Goal: Task Accomplishment & Management: Complete application form

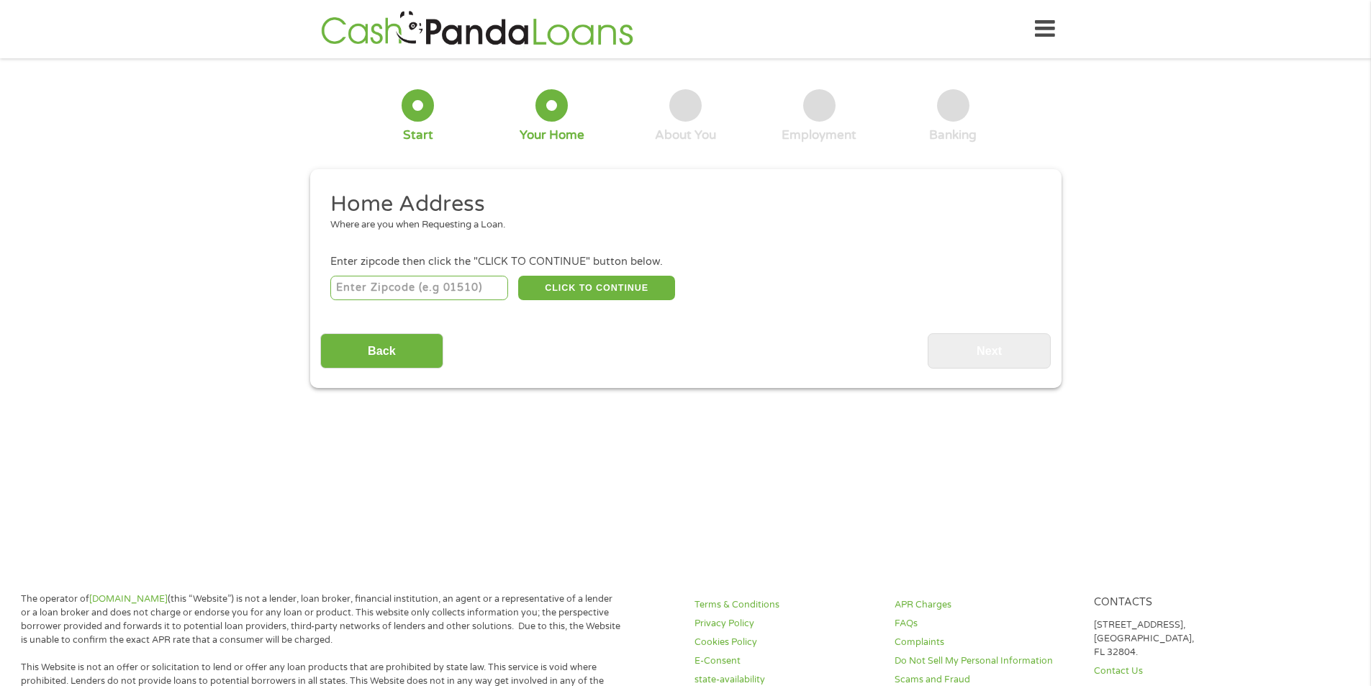
click at [458, 281] on input "number" at bounding box center [419, 288] width 178 height 24
type input "38921"
click at [647, 293] on button "CLICK TO CONTINUE" at bounding box center [596, 288] width 157 height 24
type input "38921"
type input "[GEOGRAPHIC_DATA]"
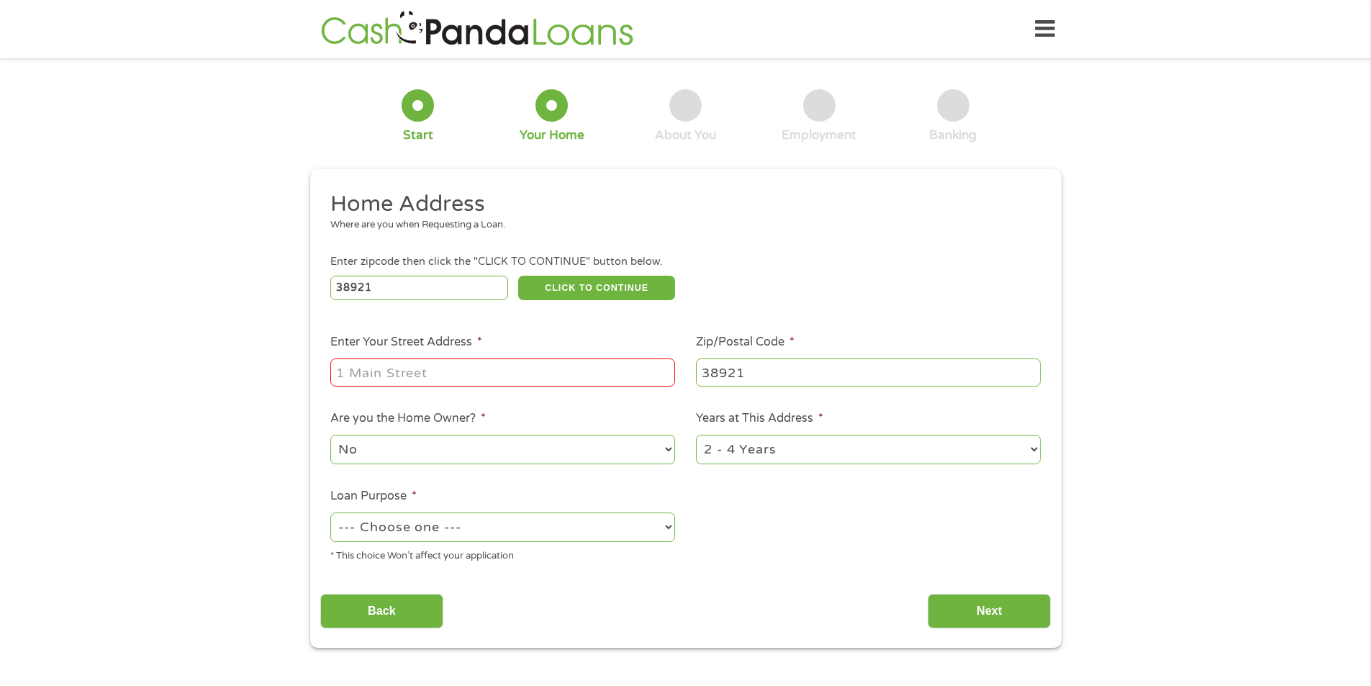
click at [420, 374] on input "Enter Your Street Address *" at bounding box center [502, 371] width 345 height 27
type input "[STREET_ADDRESS][PERSON_NAME][PERSON_NAME]"
click at [900, 448] on select "1 Year or less 1 - 2 Years 2 - 4 Years Over 4 Years" at bounding box center [868, 450] width 345 height 30
select select "60months"
click at [696, 435] on select "1 Year or less 1 - 2 Years 2 - 4 Years Over 4 Years" at bounding box center [868, 450] width 345 height 30
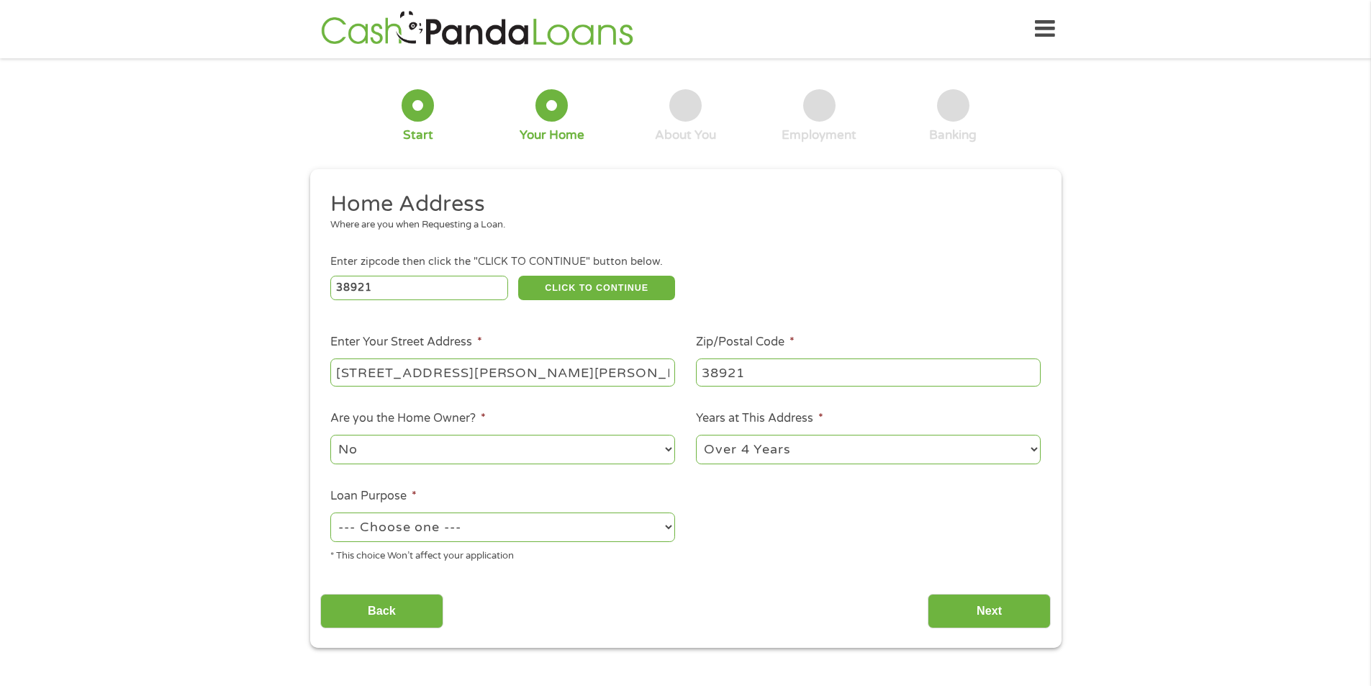
click at [399, 532] on select "--- Choose one --- Pay Bills Debt Consolidation Home Improvement Major Purchase…" at bounding box center [502, 527] width 345 height 30
select select "paybills"
click at [330, 512] on select "--- Choose one --- Pay Bills Debt Consolidation Home Improvement Major Purchase…" at bounding box center [502, 527] width 345 height 30
click at [1029, 603] on input "Next" at bounding box center [989, 611] width 123 height 35
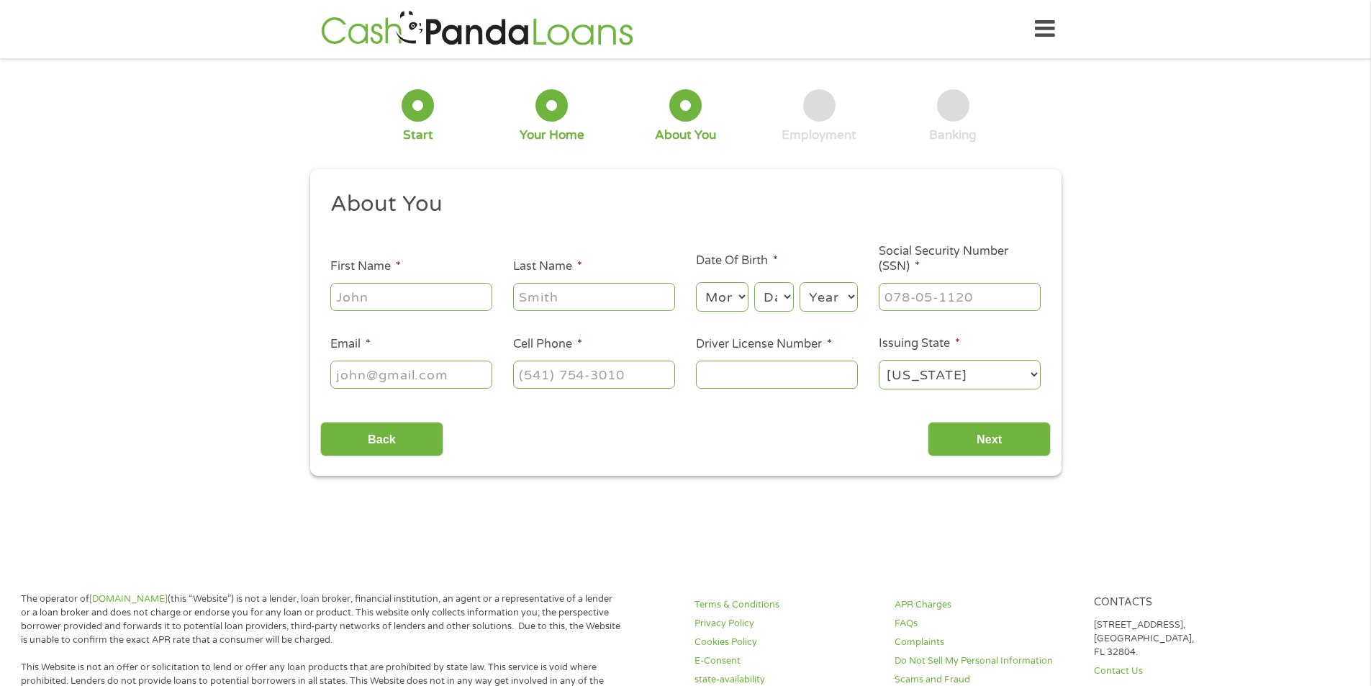
click at [394, 281] on div at bounding box center [411, 297] width 162 height 33
click at [389, 294] on input "First Name *" at bounding box center [411, 296] width 162 height 27
type input "l"
type input "[PERSON_NAME]"
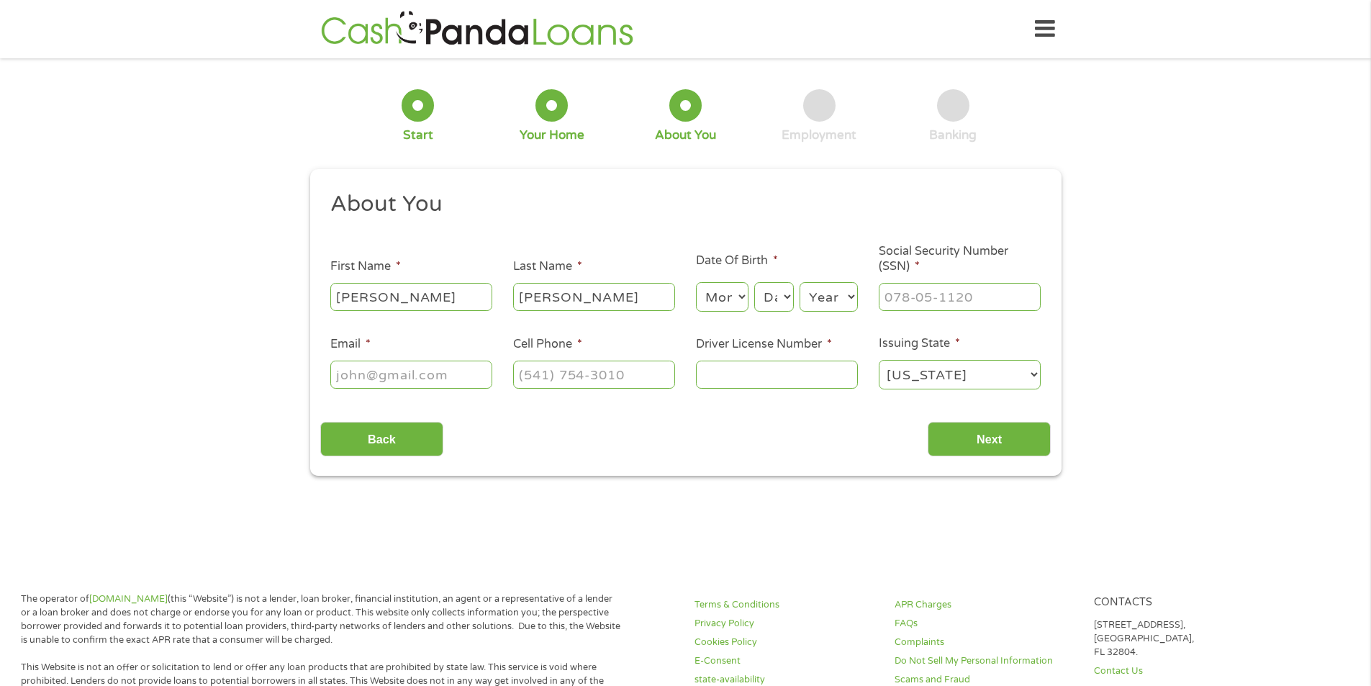
click at [733, 289] on select "Month 1 2 3 4 5 6 7 8 9 10 11 12" at bounding box center [722, 297] width 53 height 30
select select "6"
click at [696, 282] on select "Month 1 2 3 4 5 6 7 8 9 10 11 12" at bounding box center [722, 297] width 53 height 30
click at [778, 301] on select "Day 1 2 3 4 5 6 7 8 9 10 11 12 13 14 15 16 17 18 19 20 21 22 23 24 25 26 27 28 …" at bounding box center [773, 297] width 39 height 30
select select "14"
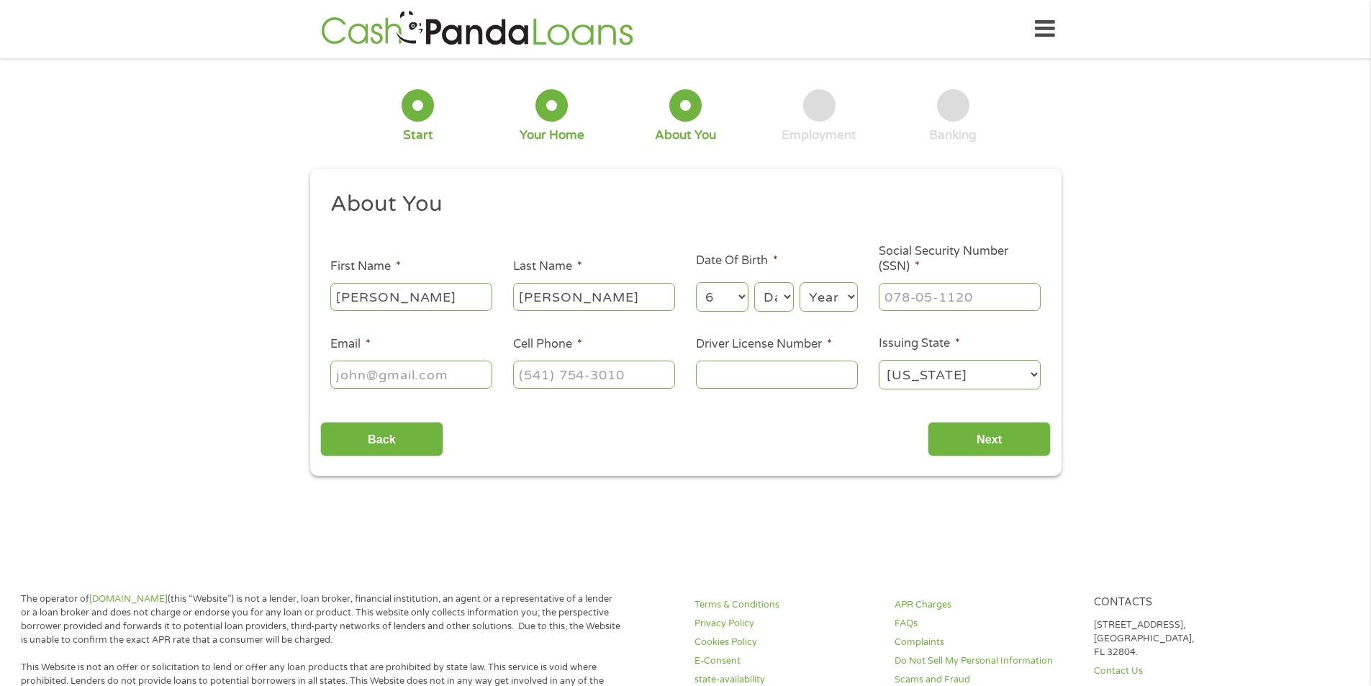
click at [754, 282] on select "Day 1 2 3 4 5 6 7 8 9 10 11 12 13 14 15 16 17 18 19 20 21 22 23 24 25 26 27 28 …" at bounding box center [773, 297] width 39 height 30
click at [829, 294] on select "Year [DATE] 2006 2005 2004 2003 2002 2001 2000 1999 1998 1997 1996 1995 1994 19…" at bounding box center [829, 297] width 58 height 30
select select "1997"
click at [800, 282] on select "Year [DATE] 2006 2005 2004 2003 2002 2001 2000 1999 1998 1997 1996 1995 1994 19…" at bounding box center [829, 297] width 58 height 30
click at [918, 304] on input "___-__-____" at bounding box center [960, 296] width 162 height 27
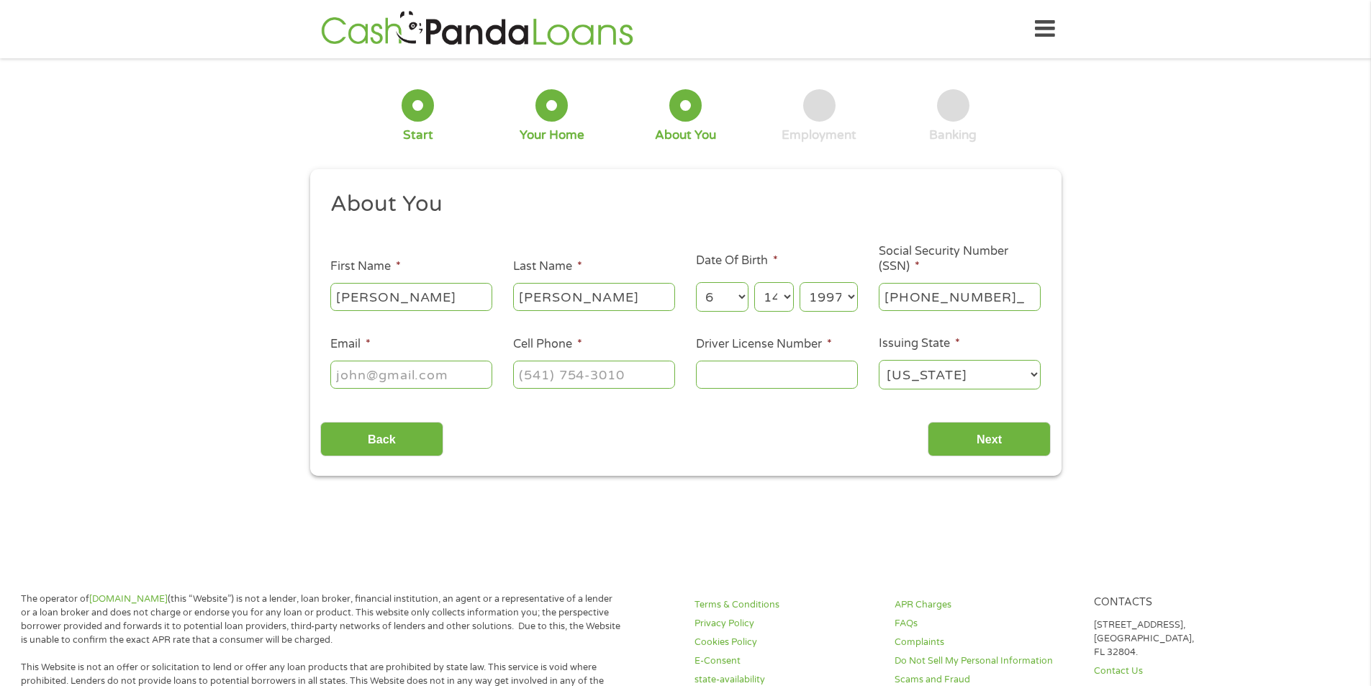
type input "426-83-0957"
click at [365, 371] on input "Email *" at bounding box center [411, 374] width 162 height 27
type input "[EMAIL_ADDRESS][DOMAIN_NAME]"
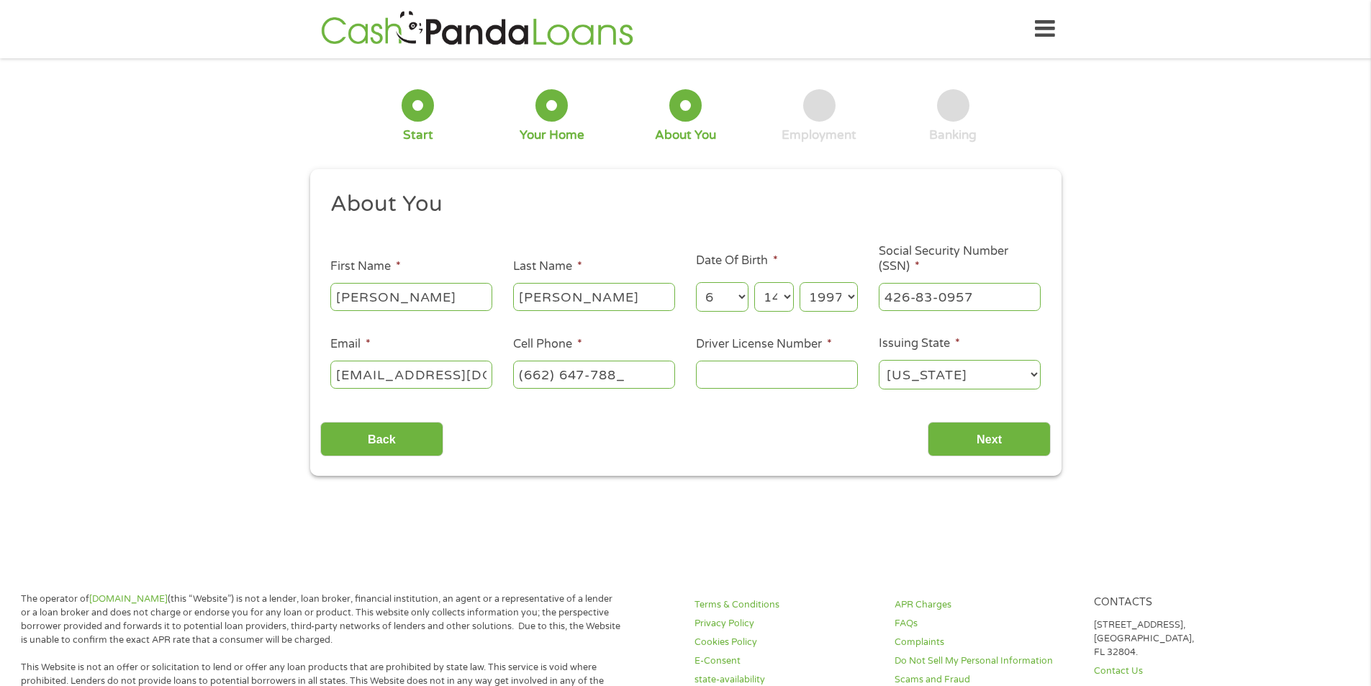
type input "[PHONE_NUMBER]"
click at [769, 367] on input "Driver License Number *" at bounding box center [777, 374] width 162 height 27
type input "802722477"
click at [989, 433] on input "Next" at bounding box center [989, 439] width 123 height 35
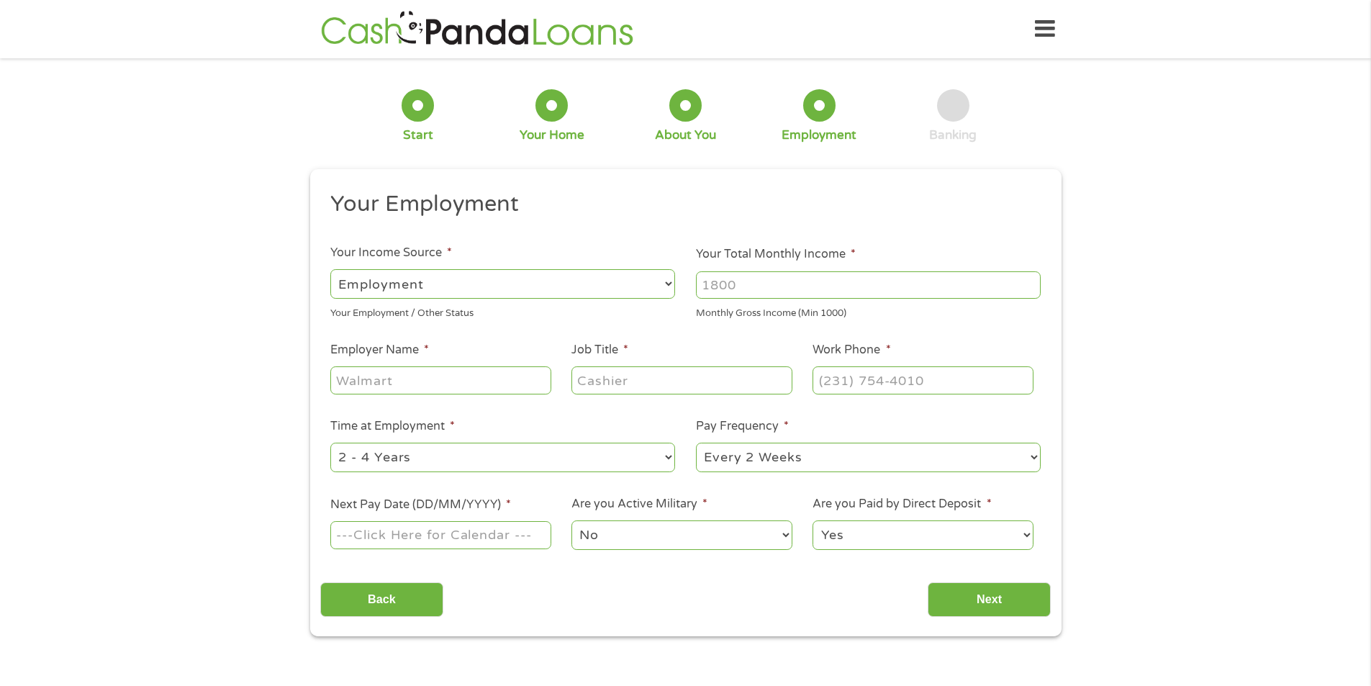
click at [767, 282] on input "Your Total Monthly Income *" at bounding box center [868, 284] width 345 height 27
click at [456, 380] on input "Employer Name *" at bounding box center [440, 379] width 220 height 27
drag, startPoint x: 456, startPoint y: 380, endPoint x: 417, endPoint y: 372, distance: 39.7
click at [433, 376] on input "Employer Name *" at bounding box center [440, 379] width 220 height 27
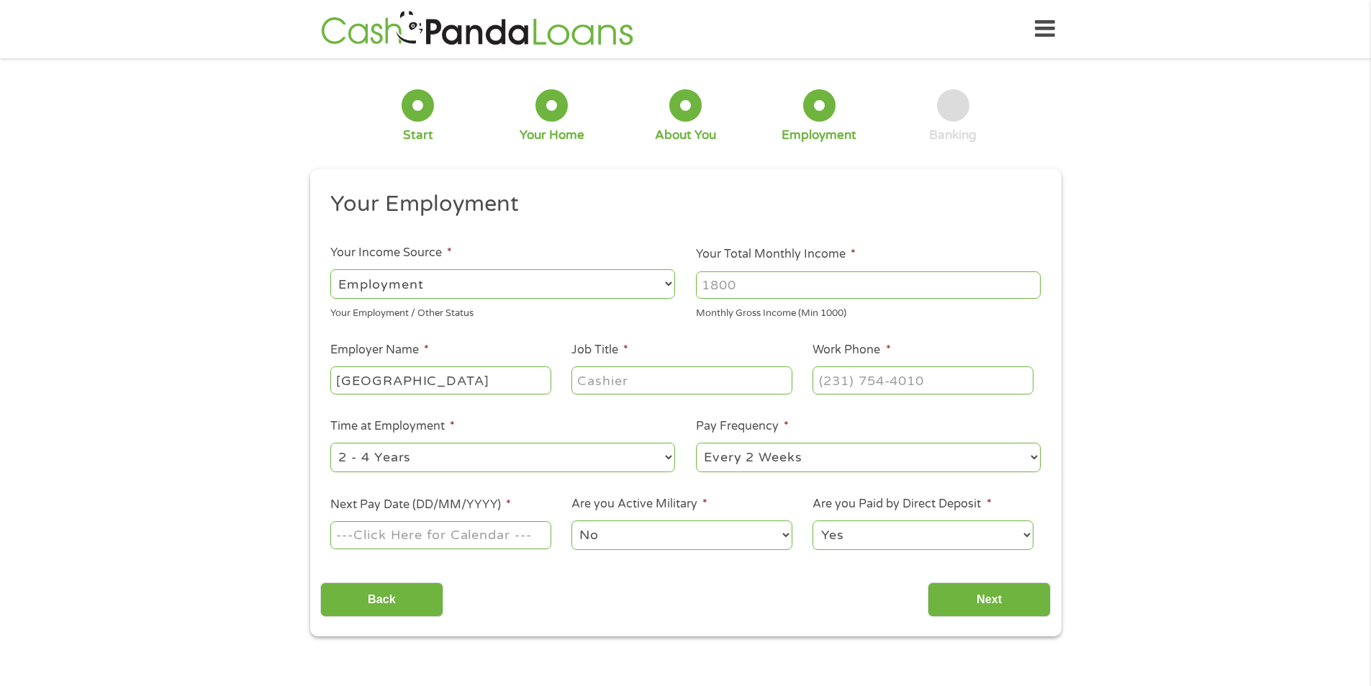
type input "[GEOGRAPHIC_DATA]"
click at [600, 369] on input "Job Title *" at bounding box center [681, 379] width 220 height 27
type input "Assistant Teacher"
click at [974, 384] on input "(___) ___-____" at bounding box center [923, 379] width 220 height 27
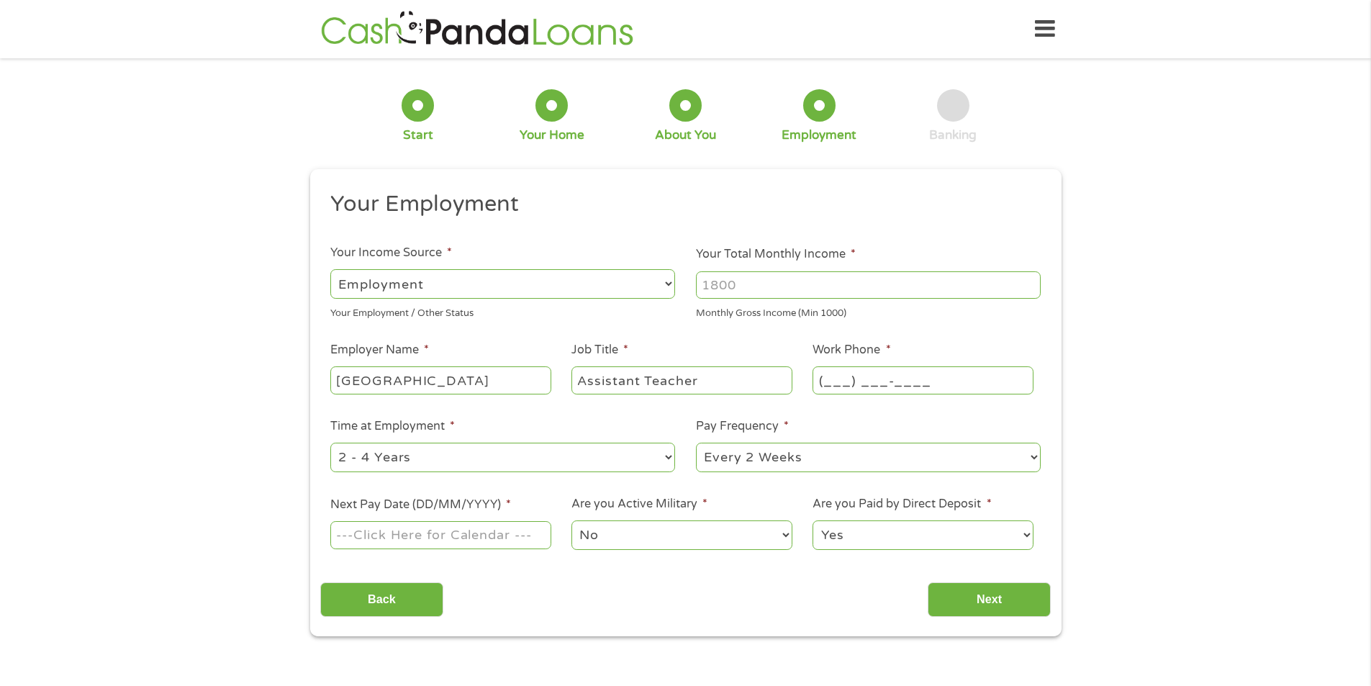
click at [833, 381] on input "(___) ___-____" at bounding box center [923, 379] width 220 height 27
type input "[PHONE_NUMBER]"
click at [478, 461] on select "--- Choose one --- 1 Year or less 1 - 2 Years 2 - 4 Years Over 4 Years" at bounding box center [502, 458] width 345 height 30
click at [330, 443] on select "--- Choose one --- 1 Year or less 1 - 2 Years 2 - 4 Years Over 4 Years" at bounding box center [502, 458] width 345 height 30
click at [776, 479] on ul "Your Employment Your Income Source * --- Choose one --- Employment [DEMOGRAPHIC…" at bounding box center [685, 376] width 731 height 373
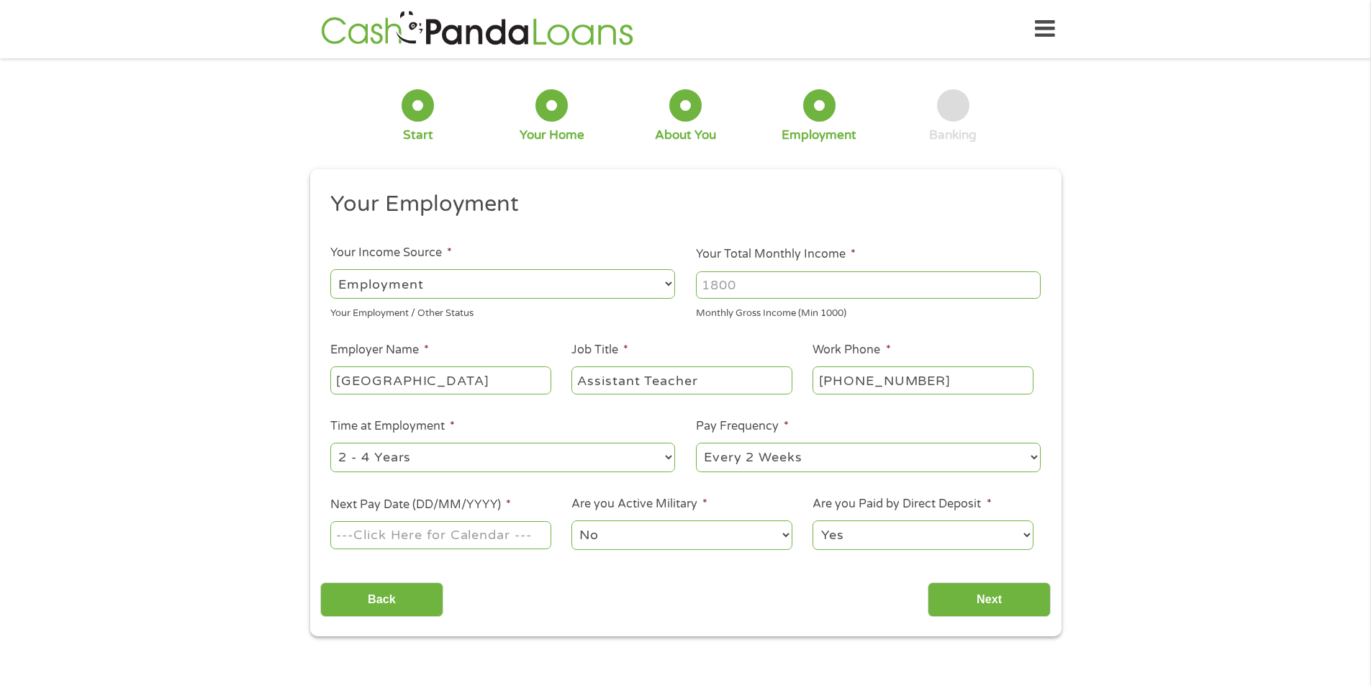
click at [781, 460] on select "--- Choose one --- Every 2 Weeks Every Week Monthly Semi-Monthly" at bounding box center [868, 458] width 345 height 30
select select "monthly"
click at [696, 443] on select "--- Choose one --- Every 2 Weeks Every Week Monthly Semi-Monthly" at bounding box center [868, 458] width 345 height 30
click at [389, 534] on input "Next Pay Date (DD/MM/YYYY) *" at bounding box center [440, 534] width 220 height 27
click at [389, 535] on input "Next Pay Date (DD/MM/YYYY) *" at bounding box center [440, 534] width 220 height 27
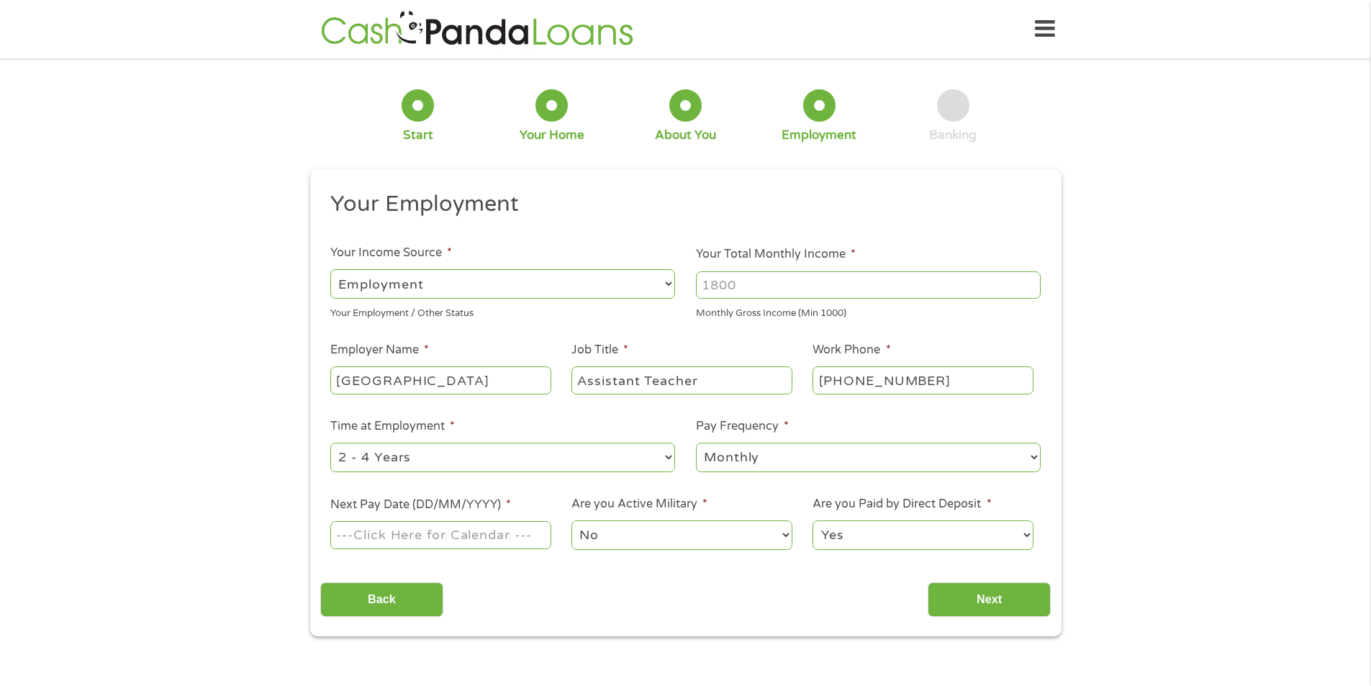
click at [391, 535] on input "Next Pay Date (DD/MM/YYYY) *" at bounding box center [440, 534] width 220 height 27
click at [430, 535] on input "Next Pay Date (DD/MM/YYYY) *" at bounding box center [440, 534] width 220 height 27
type input "[DATE]"
click at [929, 376] on input "[PHONE_NUMBER]" at bounding box center [923, 379] width 220 height 27
type input "[PHONE_NUMBER]"
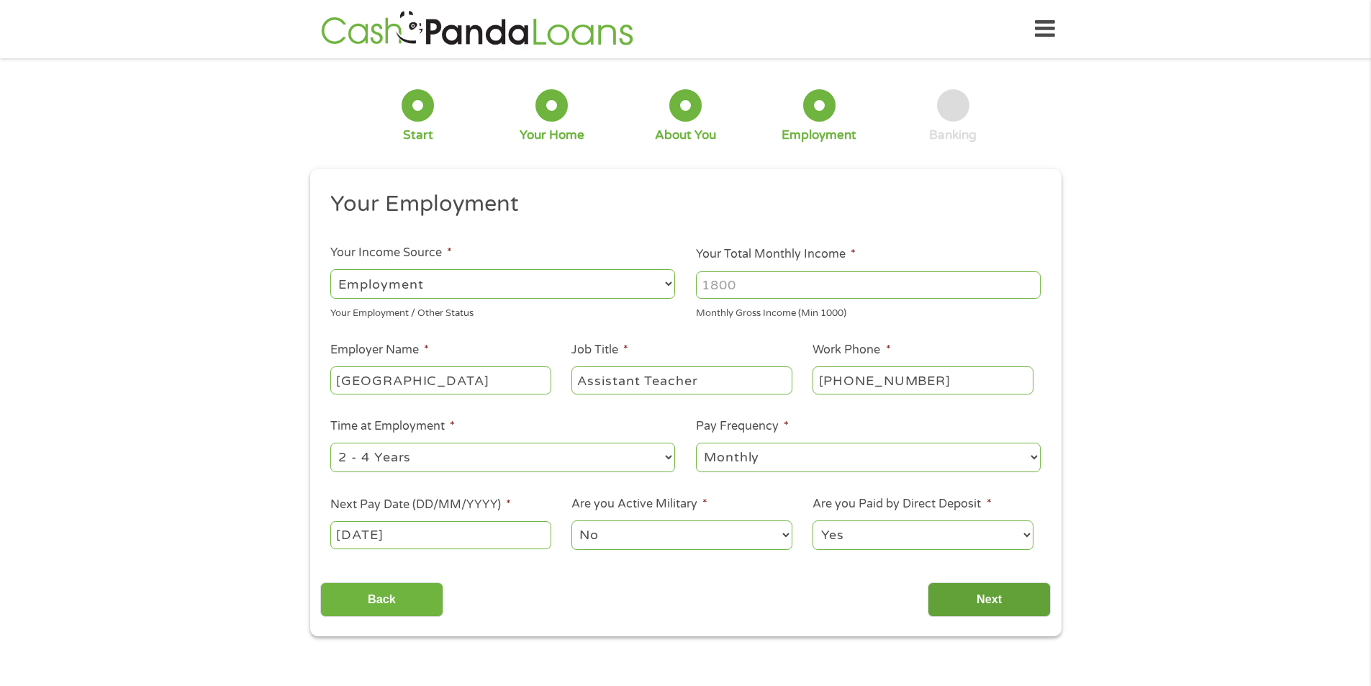
click at [989, 604] on input "Next" at bounding box center [989, 599] width 123 height 35
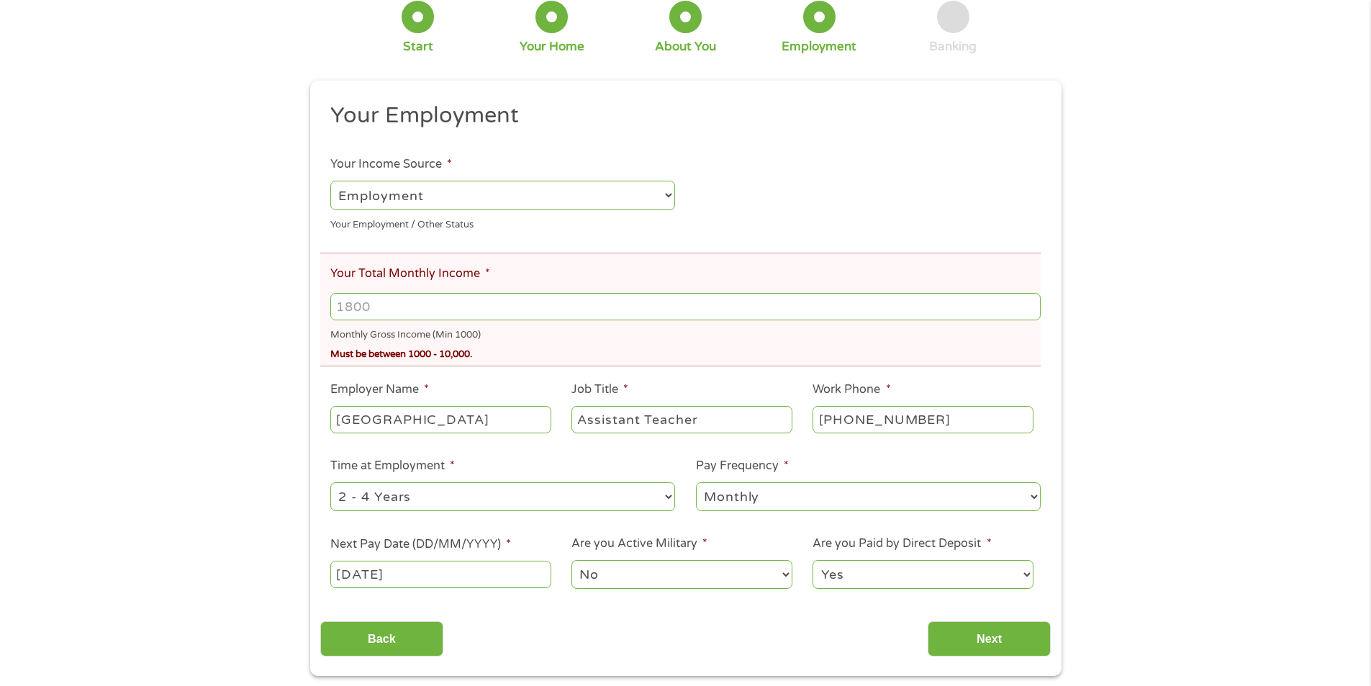
scroll to position [144, 0]
click at [407, 315] on input "Your Total Monthly Income *" at bounding box center [685, 304] width 710 height 27
type input "8"
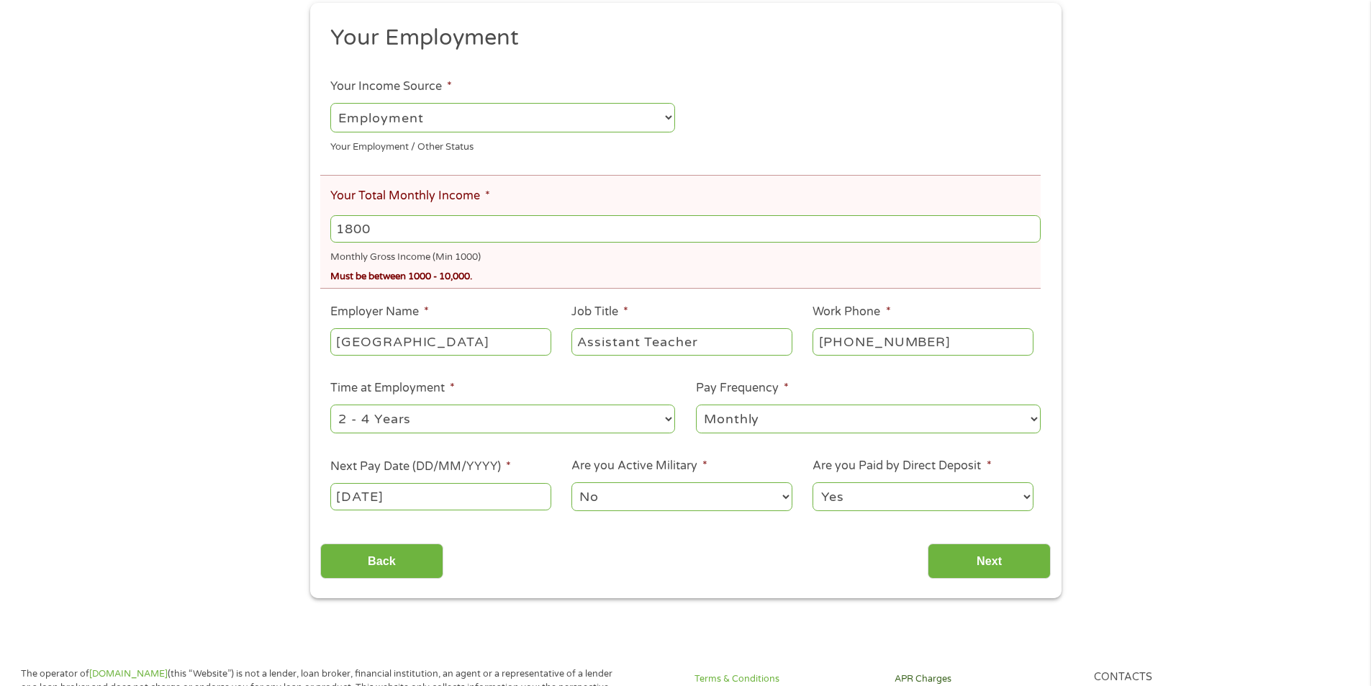
scroll to position [360, 0]
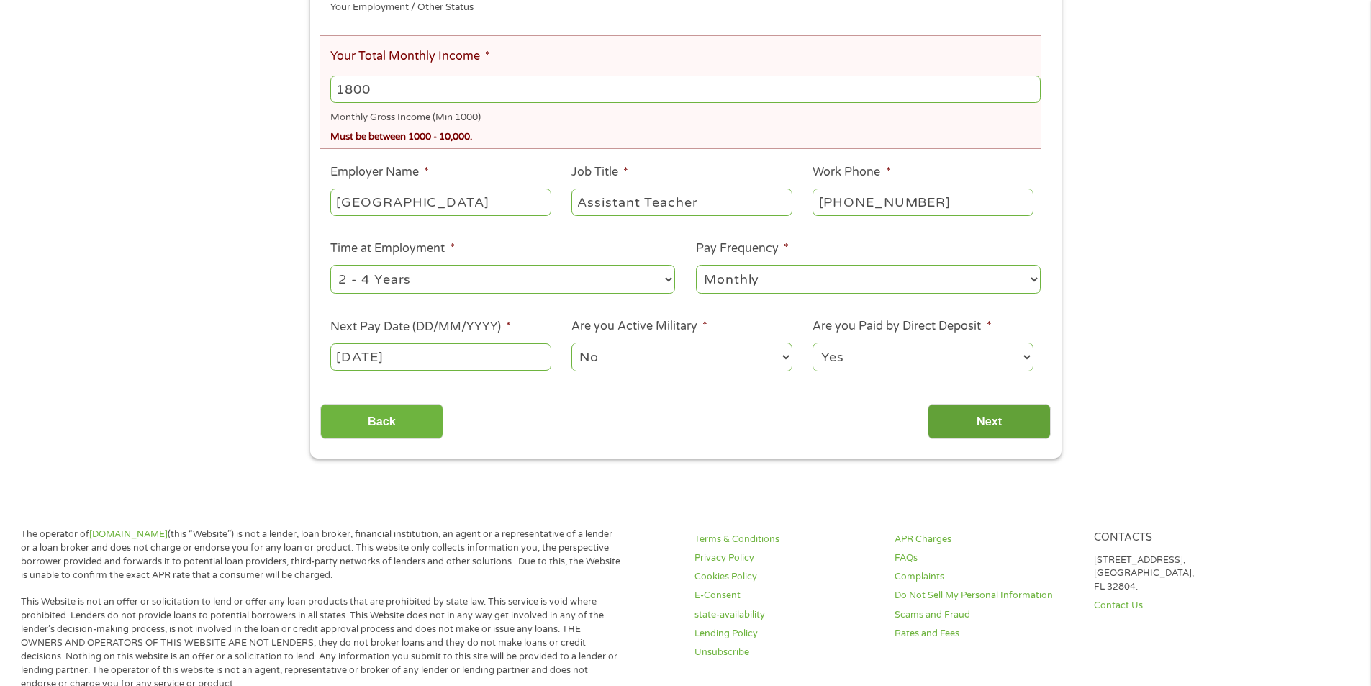
type input "1800"
click at [1026, 430] on input "Next" at bounding box center [989, 421] width 123 height 35
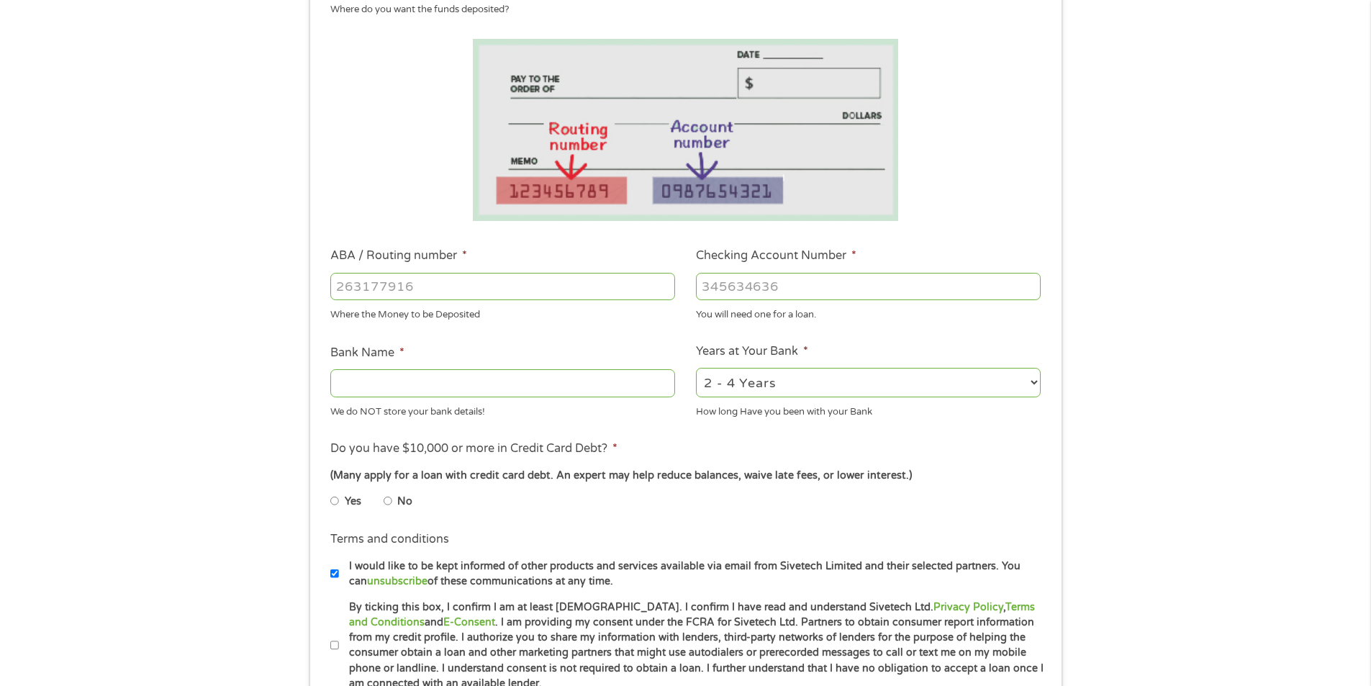
scroll to position [216, 0]
click at [431, 291] on input "ABA / Routing number *" at bounding box center [502, 285] width 345 height 27
type input "084201294"
type input "RENASANT BANK"
type input "084201294"
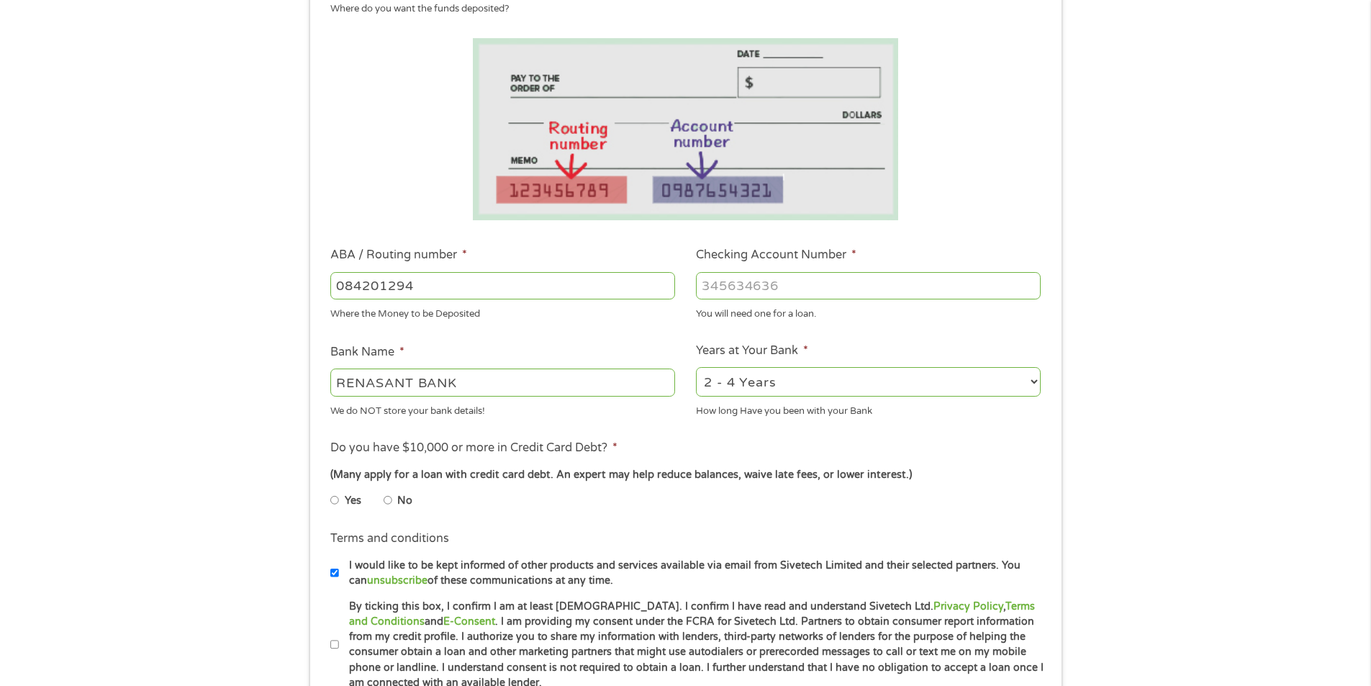
click at [756, 296] on input "Checking Account Number *" at bounding box center [868, 285] width 345 height 27
type input "8015841860"
click at [777, 384] on select "2 - 4 Years 6 - 12 Months 1 - 2 Years Over 4 Years" at bounding box center [868, 382] width 345 height 30
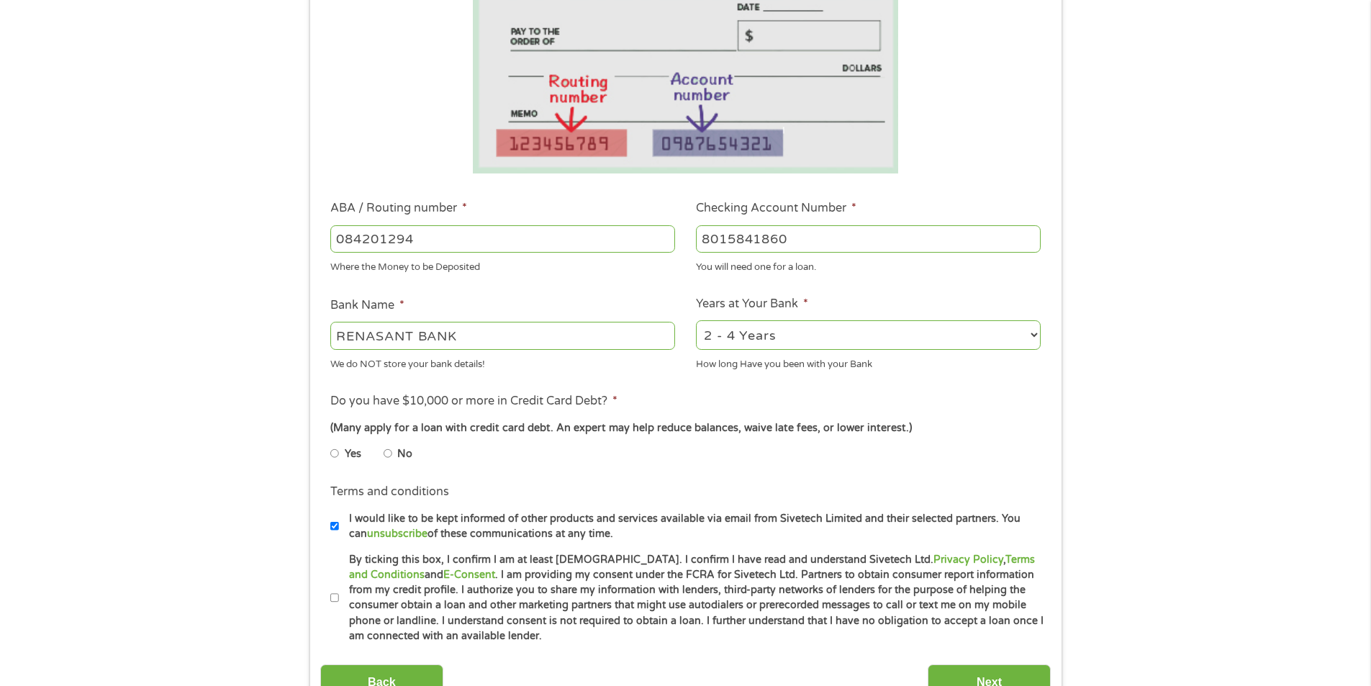
scroll to position [288, 0]
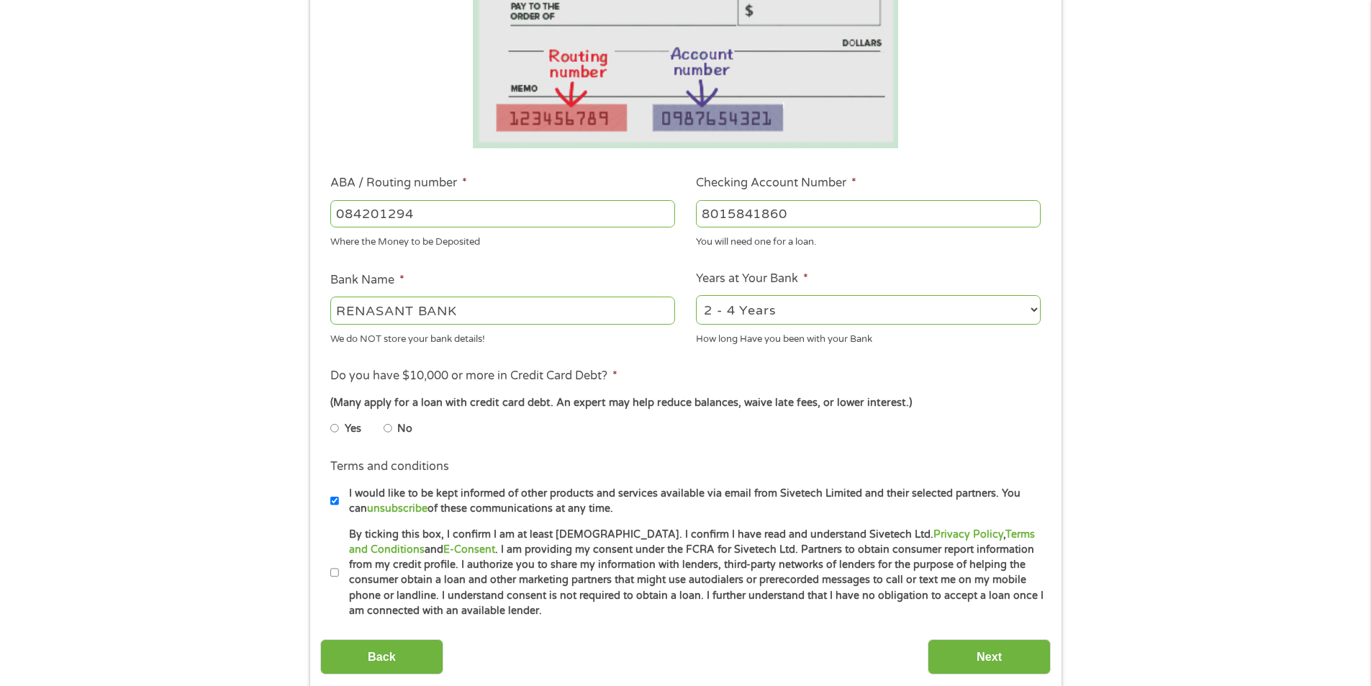
click at [389, 426] on input "No" at bounding box center [388, 428] width 9 height 23
radio input "true"
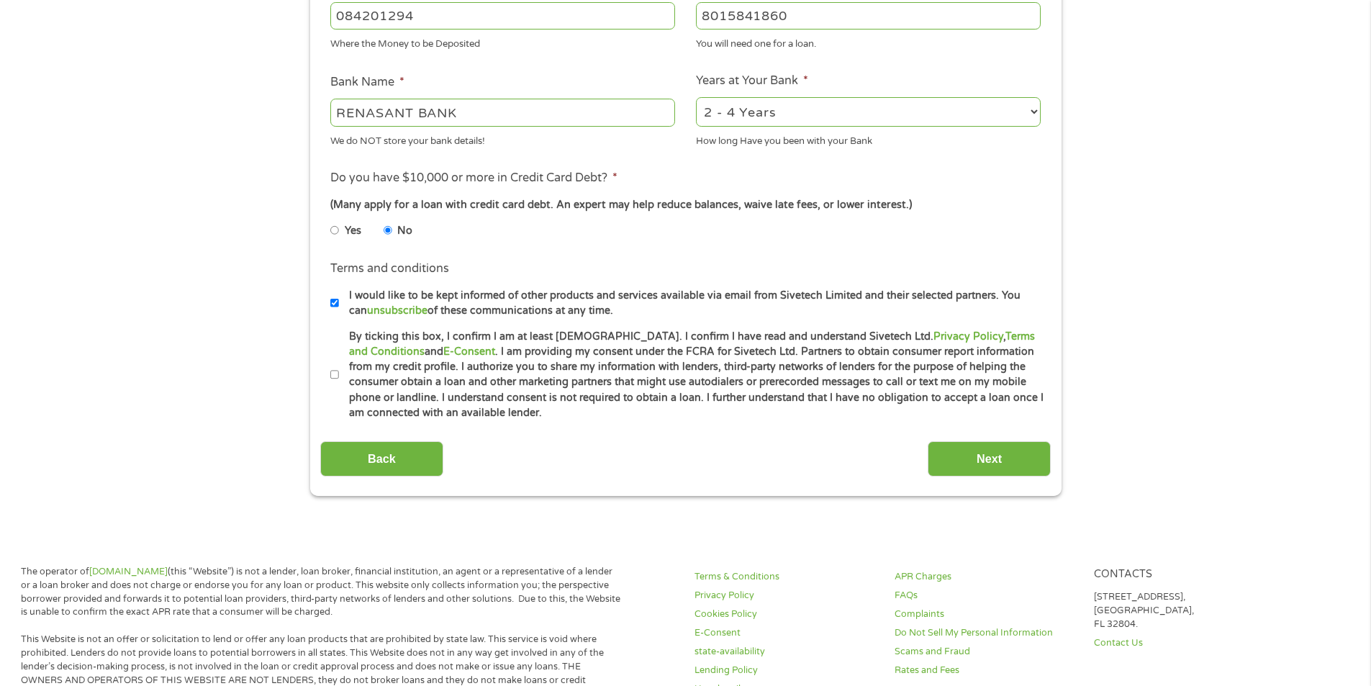
scroll to position [504, 0]
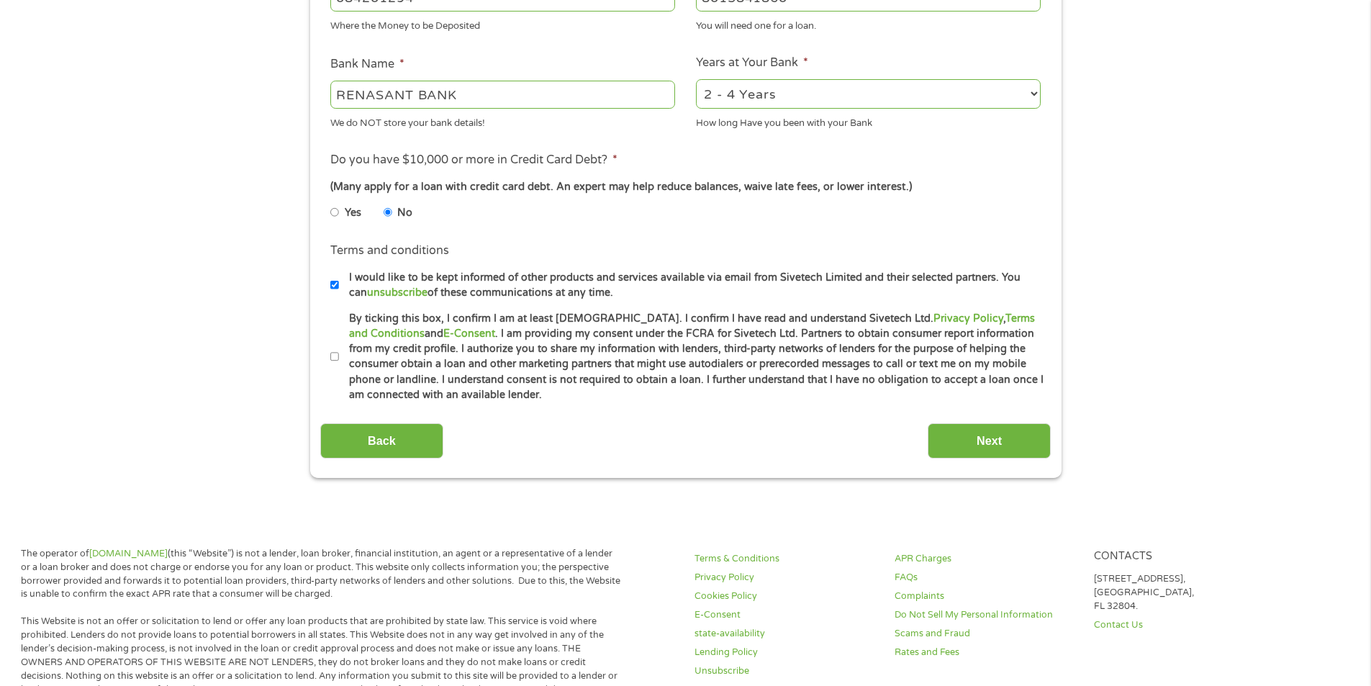
click at [330, 359] on li "Terms and conditions * By ticking this box, I confirm I am at least [DEMOGRAPHI…" at bounding box center [685, 357] width 731 height 92
click at [335, 361] on input "By ticking this box, I confirm I am at least [DEMOGRAPHIC_DATA]. I confirm I ha…" at bounding box center [334, 356] width 9 height 23
checkbox input "true"
click at [959, 438] on input "Next" at bounding box center [989, 440] width 123 height 35
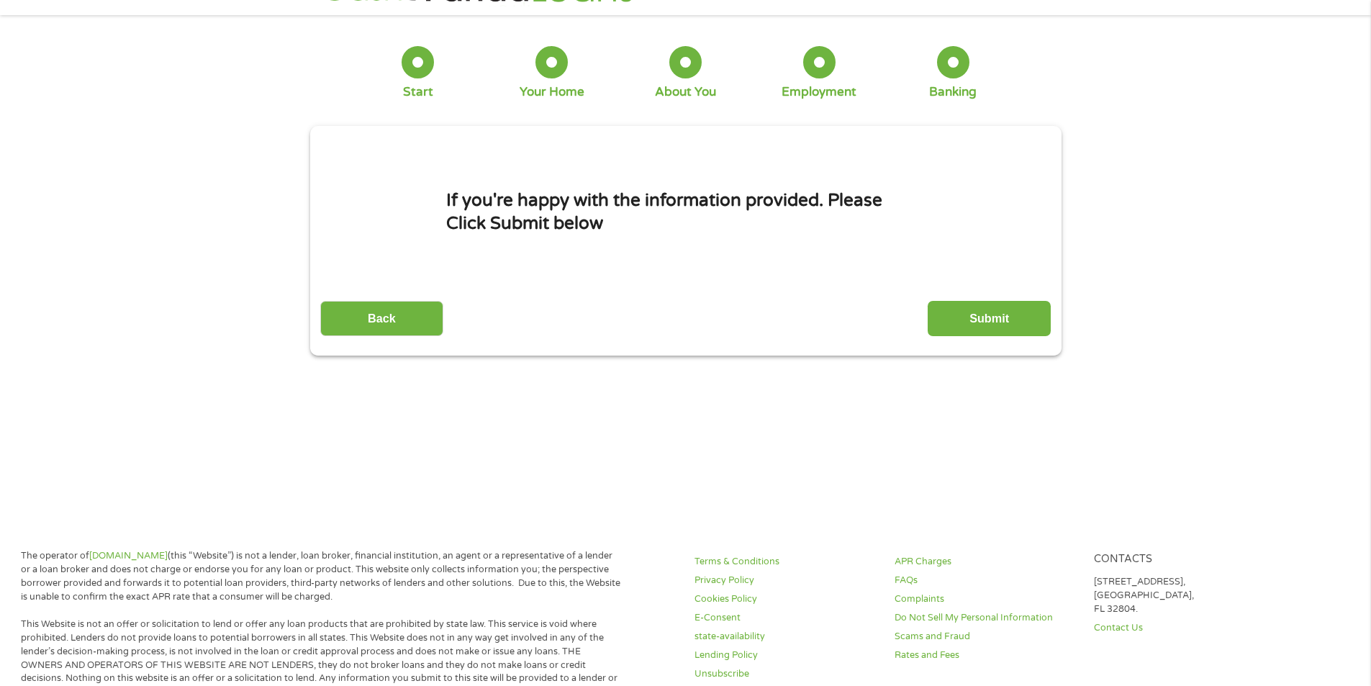
scroll to position [0, 0]
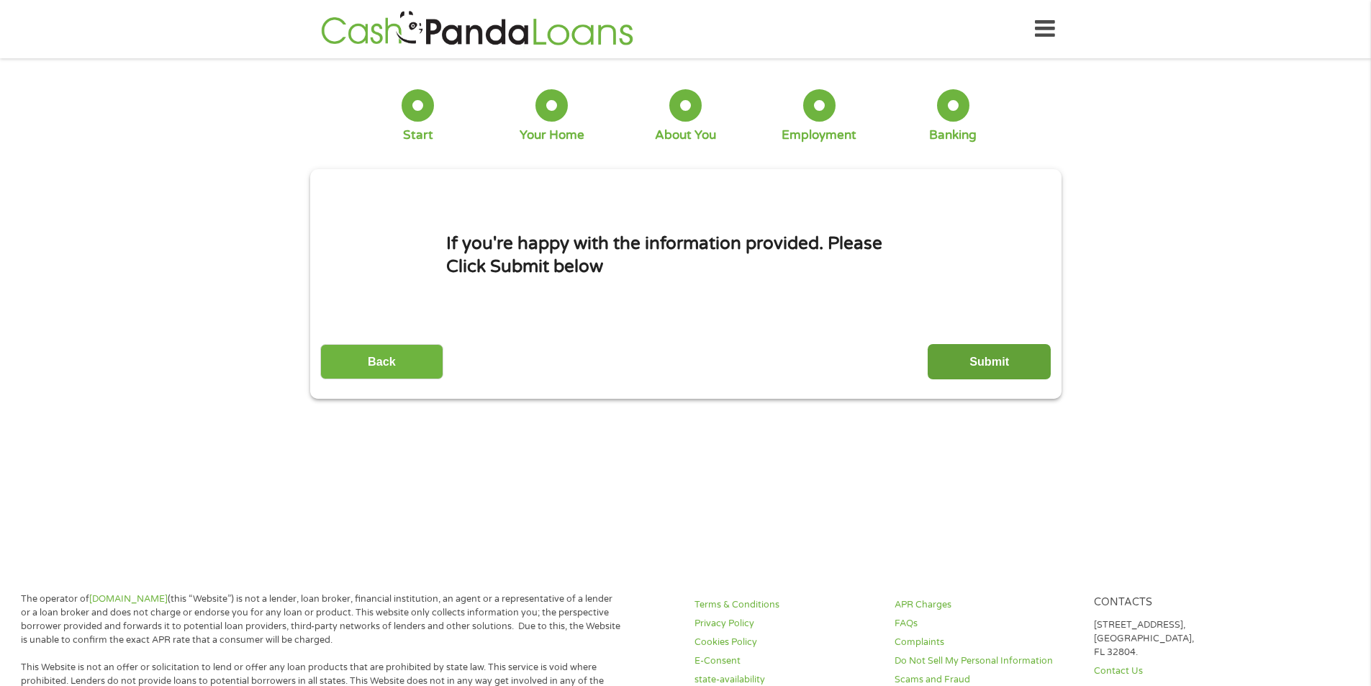
click at [992, 366] on input "Submit" at bounding box center [989, 361] width 123 height 35
